Goal: Task Accomplishment & Management: Use online tool/utility

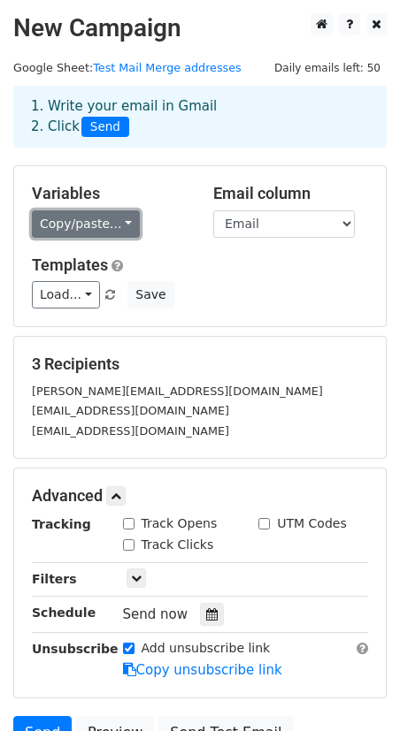
click at [125, 225] on link "Copy/paste..." at bounding box center [86, 223] width 108 height 27
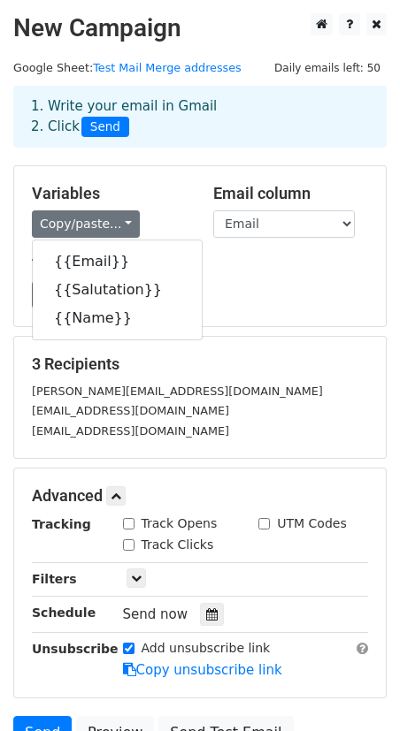
click at [278, 305] on div "Load... [PERSON_NAME] Search Announcement Save" at bounding box center [200, 294] width 363 height 27
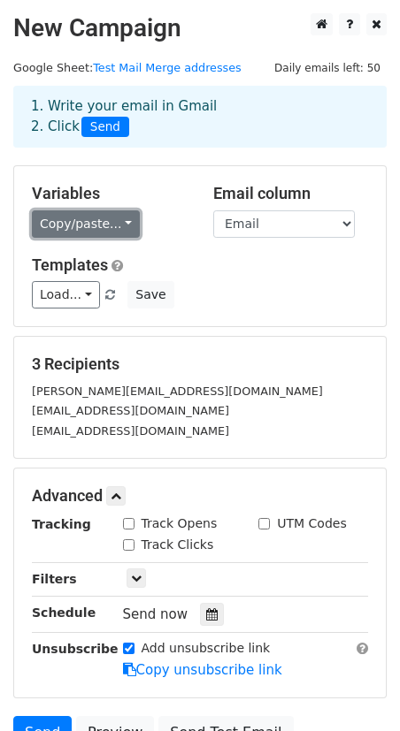
click at [123, 221] on link "Copy/paste..." at bounding box center [86, 223] width 108 height 27
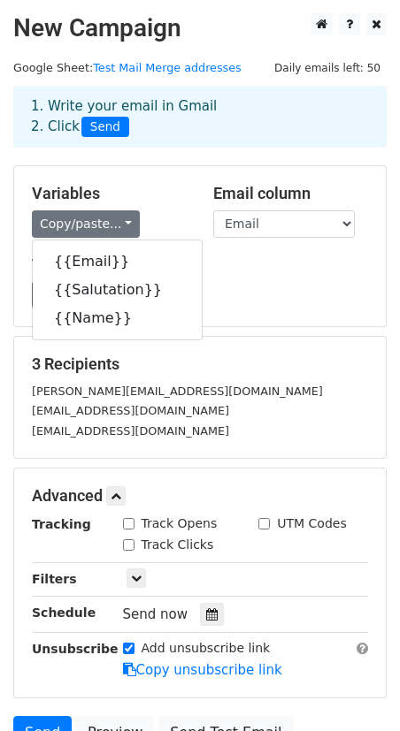
click at [246, 284] on div "Load... [PERSON_NAME] Search Announcement Save" at bounding box center [200, 294] width 363 height 27
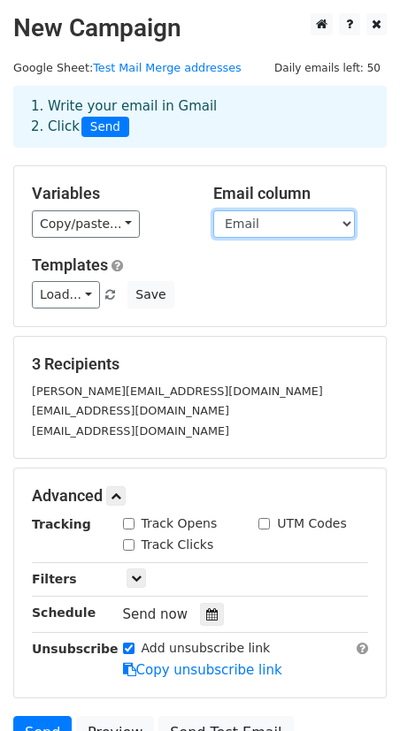
click at [348, 226] on select "Email Salutation Name" at bounding box center [283, 223] width 141 height 27
click at [341, 220] on select "Email Salutation Name" at bounding box center [283, 223] width 141 height 27
click at [345, 220] on select "Email Salutation Name" at bounding box center [283, 223] width 141 height 27
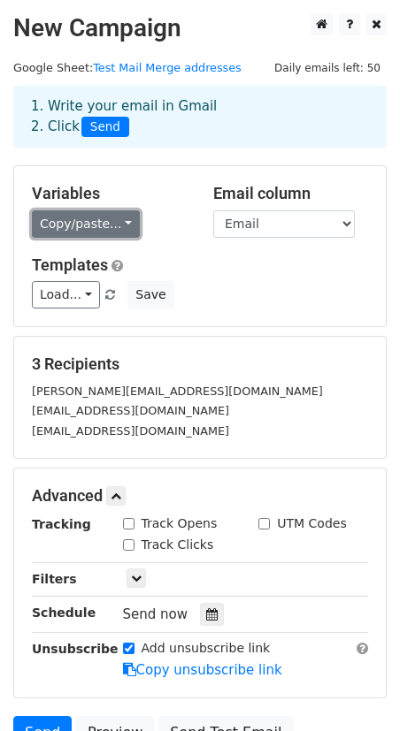
click at [120, 225] on link "Copy/paste..." at bounding box center [86, 223] width 108 height 27
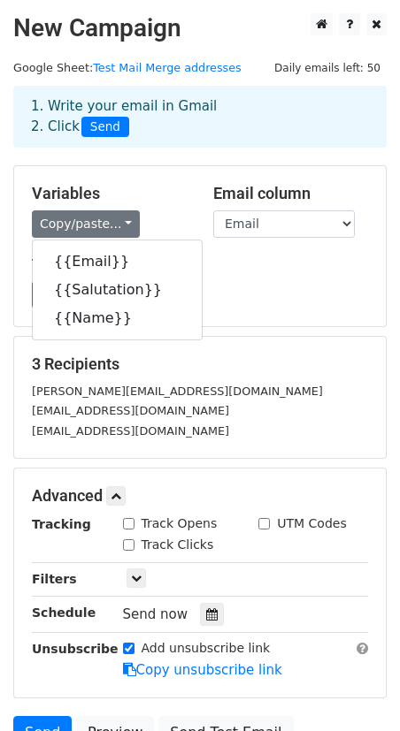
click at [284, 301] on div "Load... [PERSON_NAME] Search Announcement Save" at bounding box center [200, 294] width 363 height 27
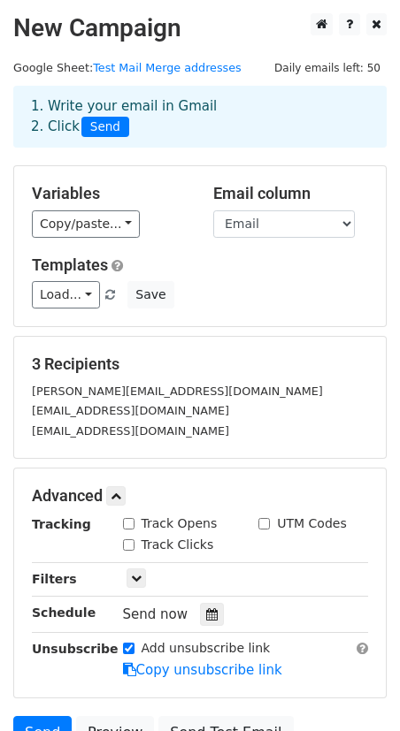
click at [265, 300] on div "Load... [PERSON_NAME] Search Announcement Save" at bounding box center [200, 294] width 363 height 27
